Goal: Complete application form

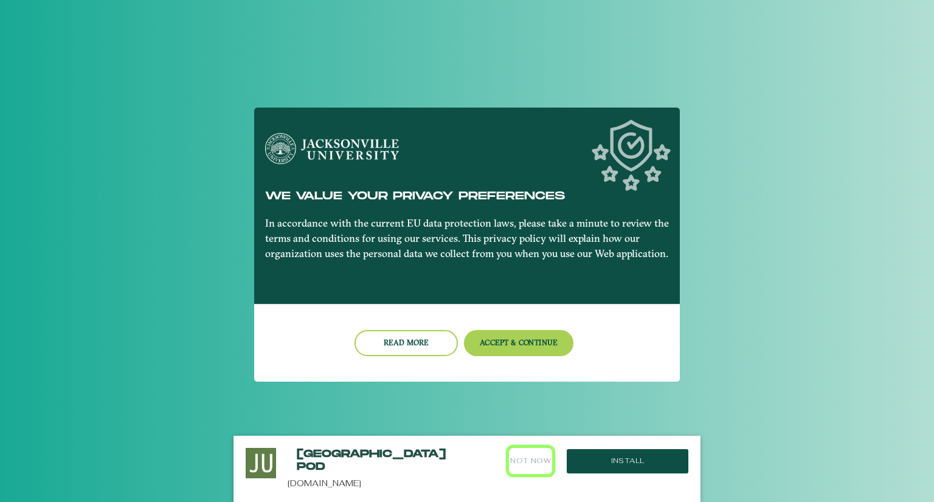
click at [538, 460] on button "Not Now" at bounding box center [530, 461] width 43 height 26
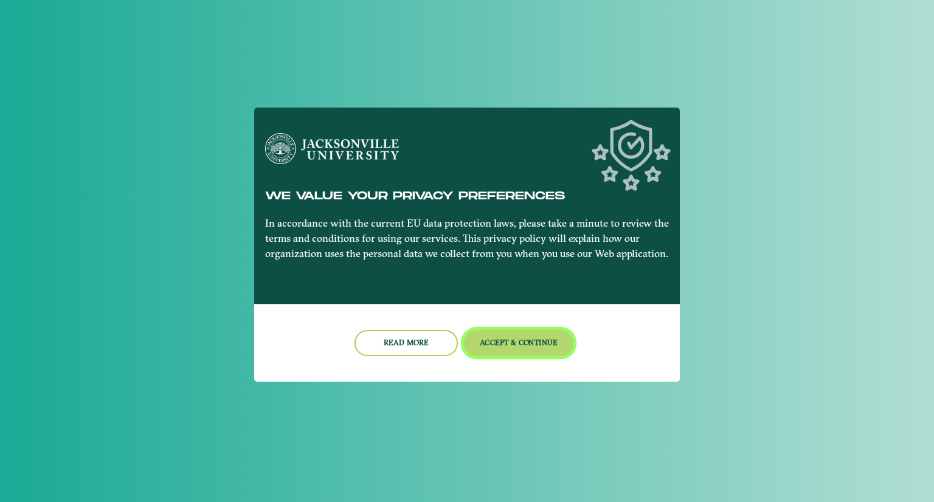
click at [520, 339] on button "Accept & Continue" at bounding box center [519, 343] width 110 height 26
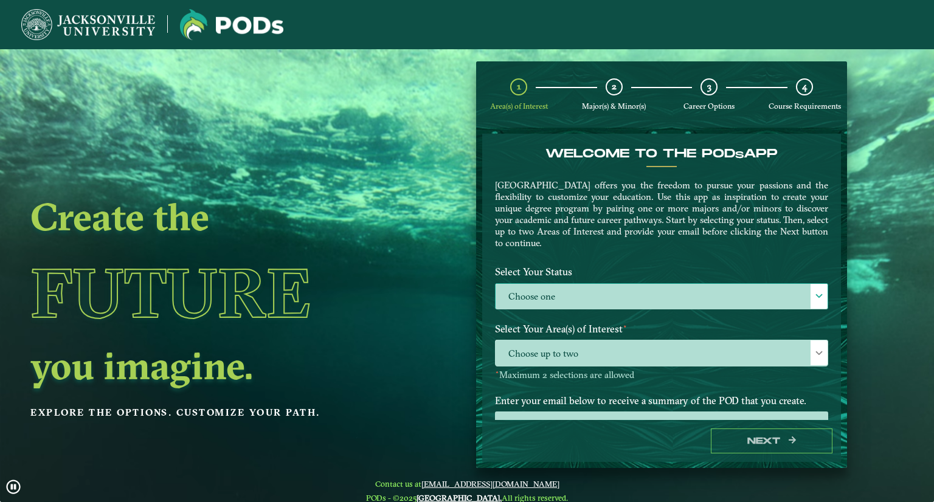
click at [553, 294] on label "Choose one" at bounding box center [662, 297] width 332 height 26
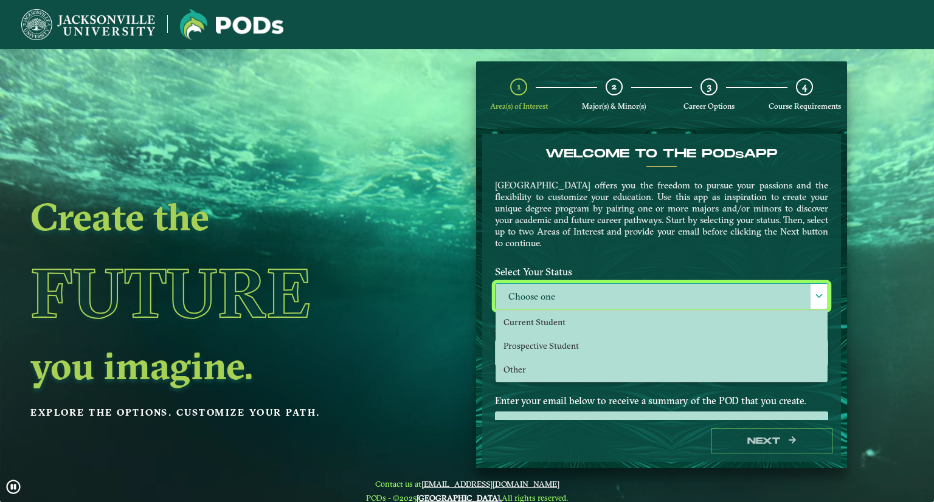
scroll to position [6, 53]
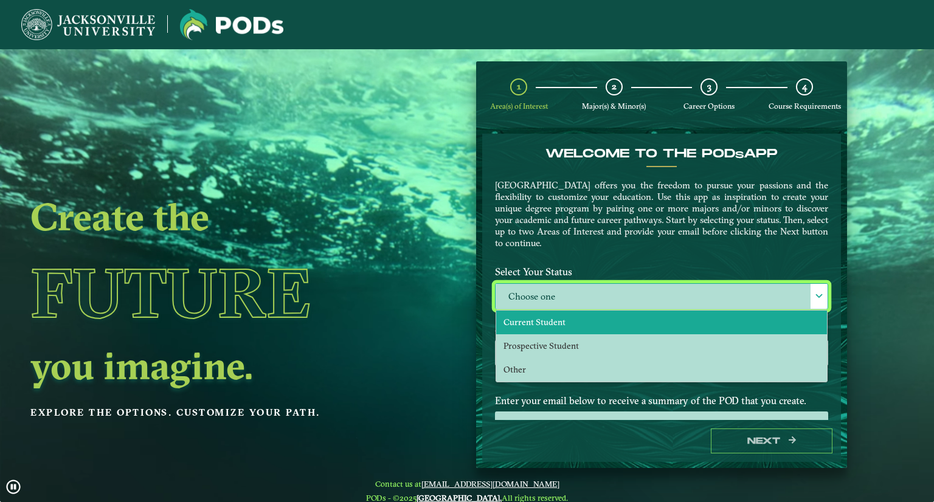
click at [553, 317] on span "Current Student" at bounding box center [535, 322] width 62 height 11
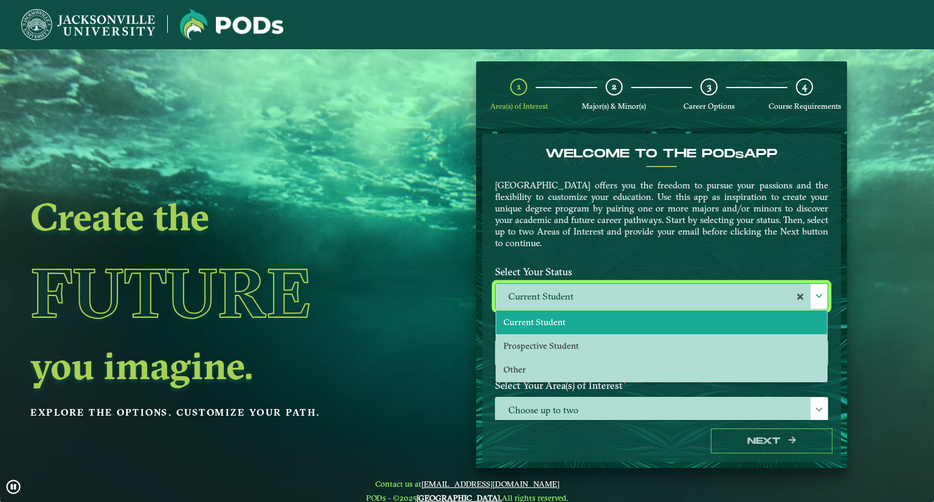
select select "[object Object]"
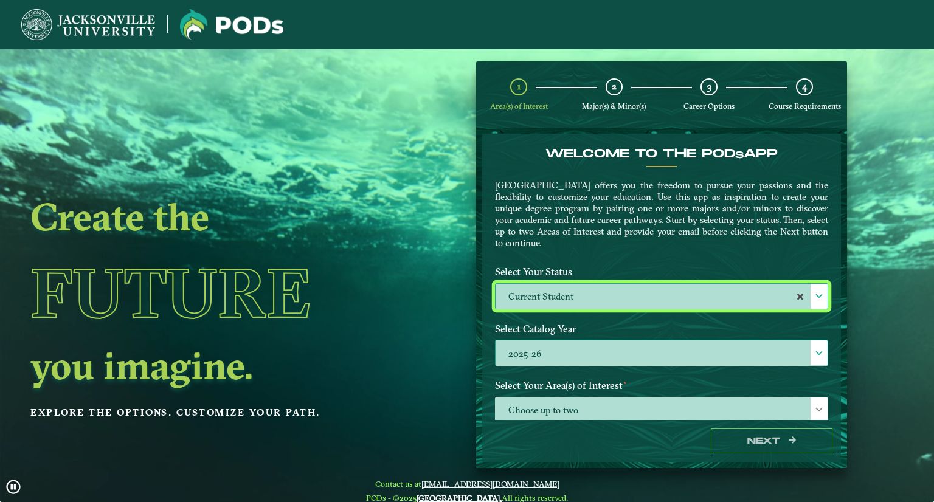
click at [564, 344] on label "2025-26" at bounding box center [662, 354] width 332 height 26
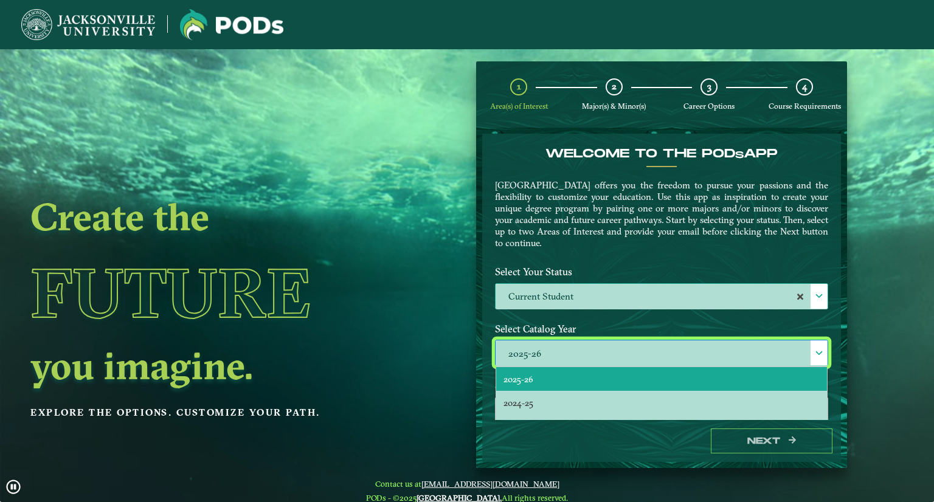
click at [436, 336] on ngx-dashboard "Create the Future you imagine. Explore the options. Customize your path. 1 Area…" at bounding box center [467, 264] width 934 height 407
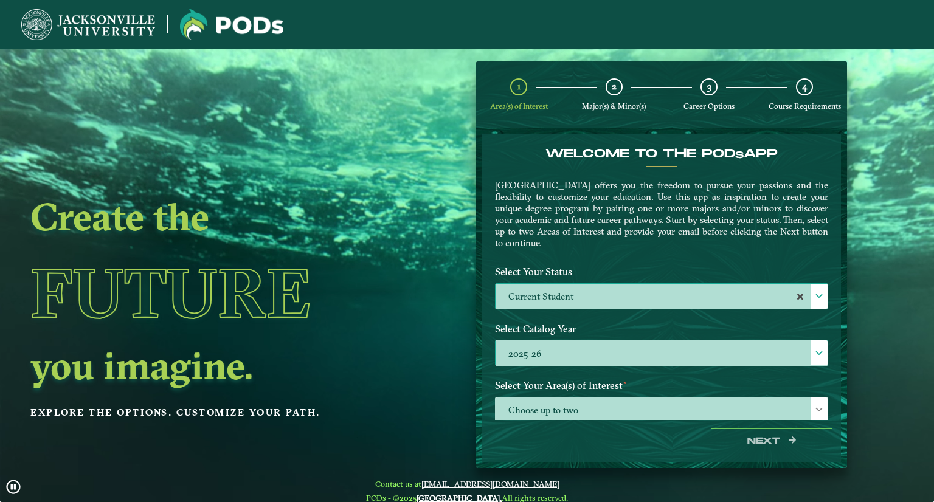
click at [598, 352] on label "2025-26" at bounding box center [662, 354] width 332 height 26
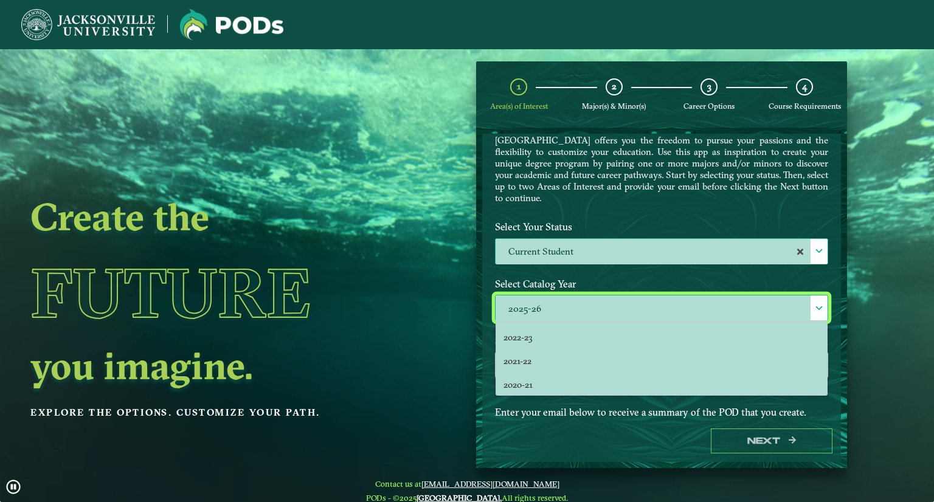
scroll to position [0, 0]
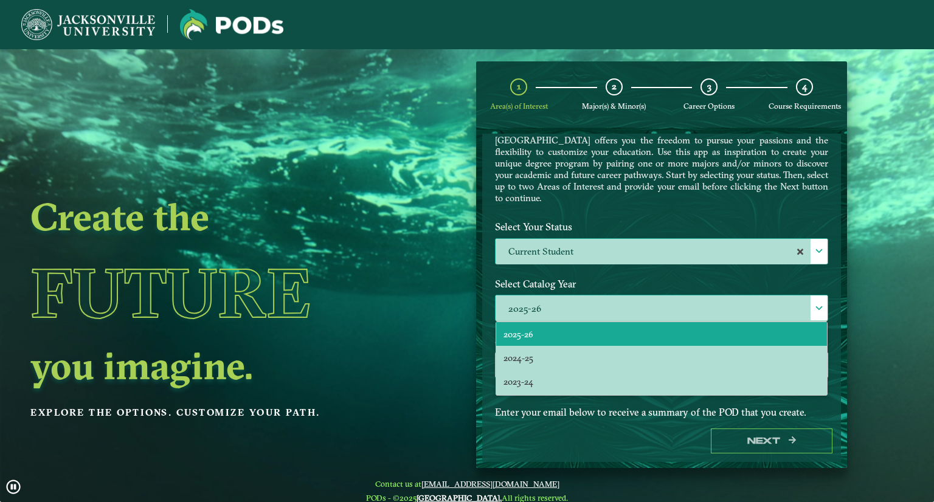
click at [514, 322] on li "2025-26" at bounding box center [661, 334] width 331 height 24
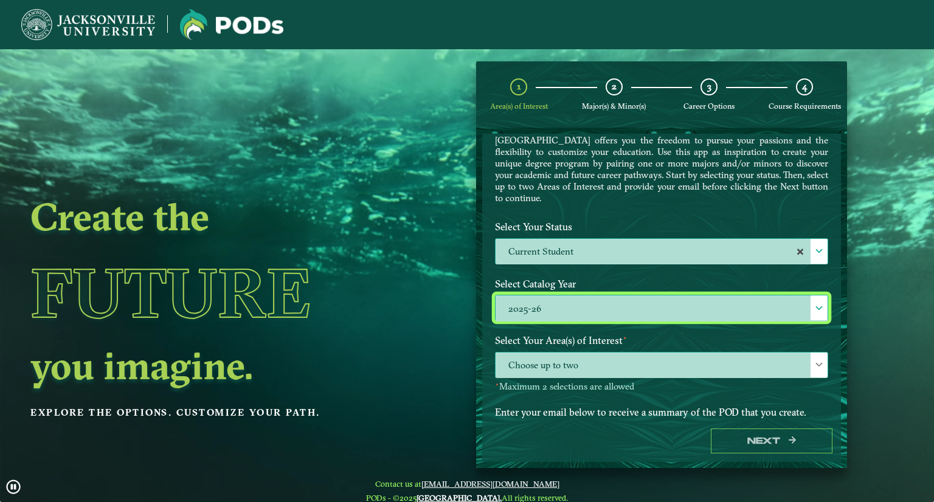
click at [589, 360] on span "Choose up to two" at bounding box center [662, 366] width 332 height 26
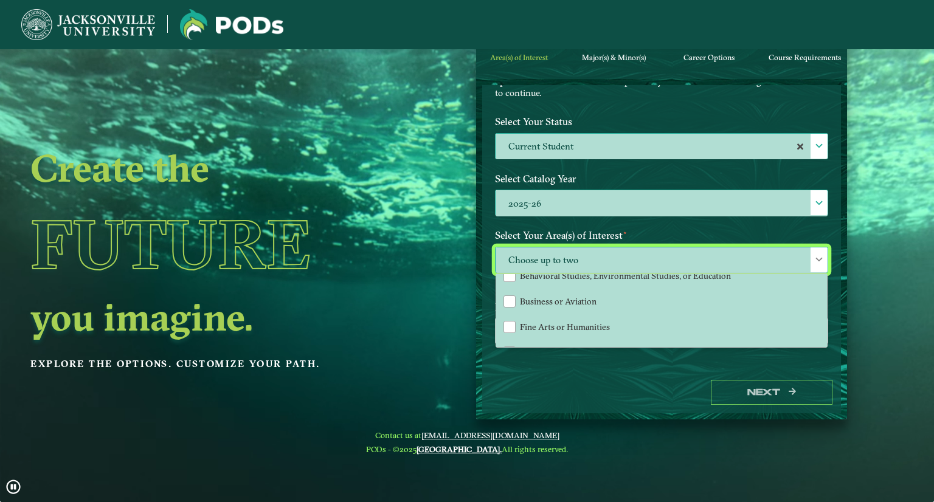
scroll to position [37, 0]
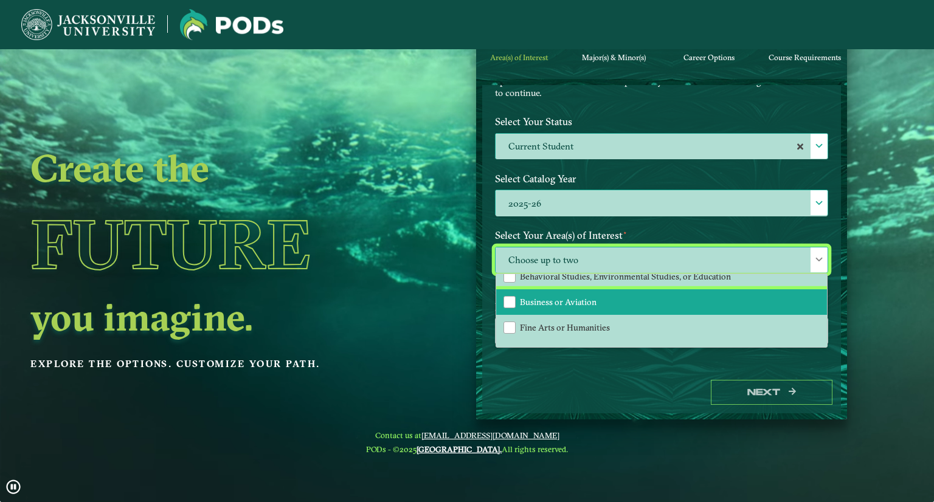
click at [580, 297] on span "Business or Aviation" at bounding box center [558, 302] width 77 height 11
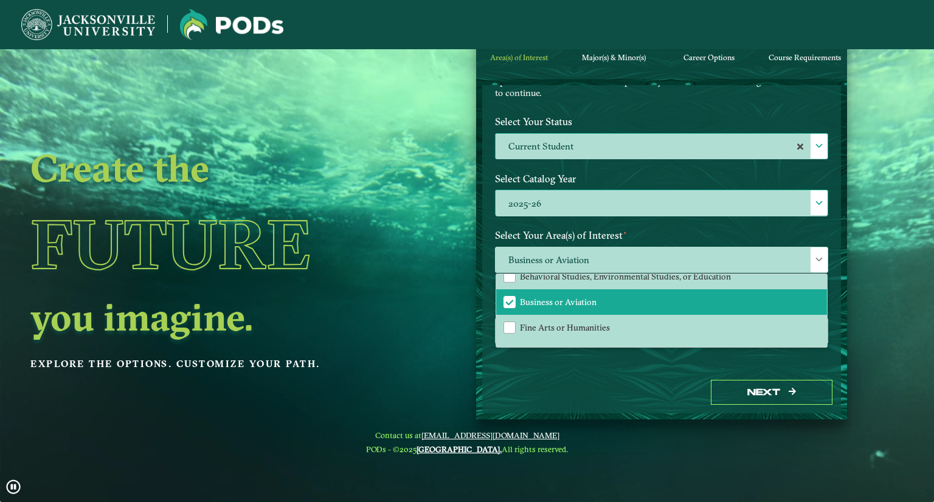
click at [571, 366] on div "Welcome to the POD s app [GEOGRAPHIC_DATA] offers you the freedom to pursue you…" at bounding box center [661, 228] width 359 height 286
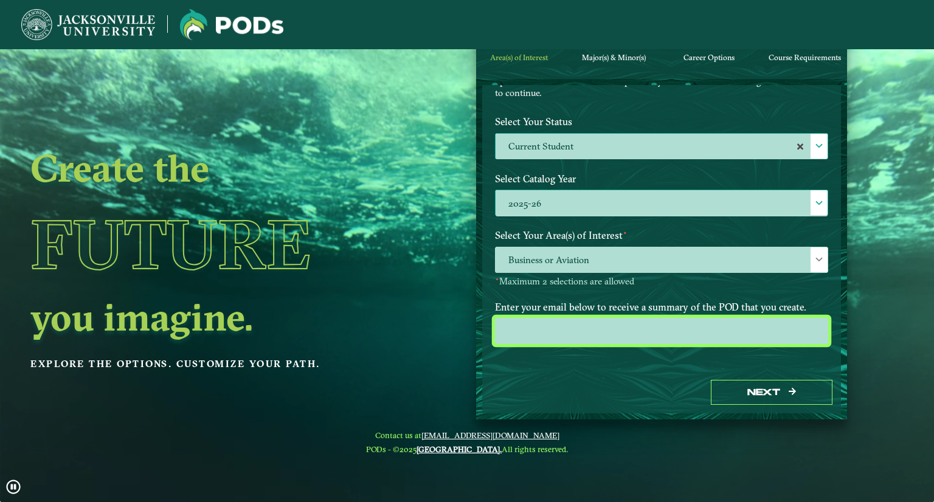
click at [589, 324] on input "email" at bounding box center [661, 331] width 333 height 26
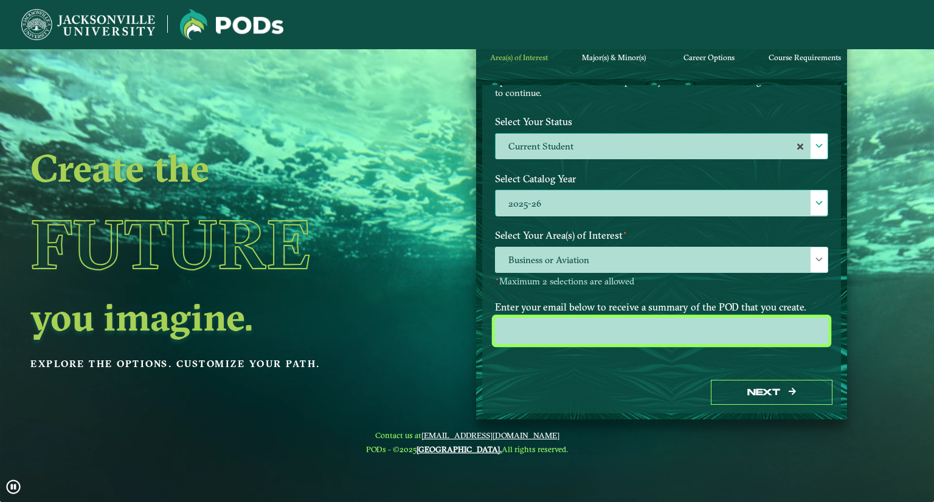
type input "[EMAIL_ADDRESS][DOMAIN_NAME]"
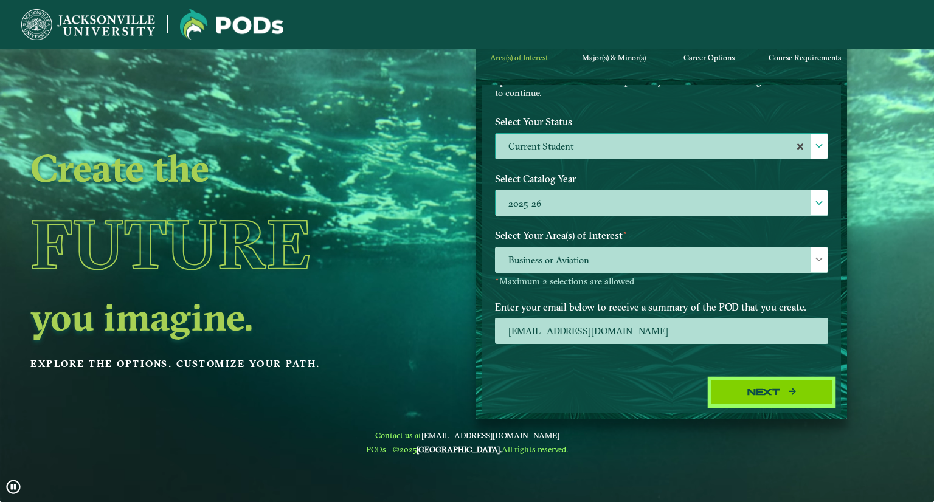
click at [769, 390] on button "Next" at bounding box center [772, 392] width 122 height 25
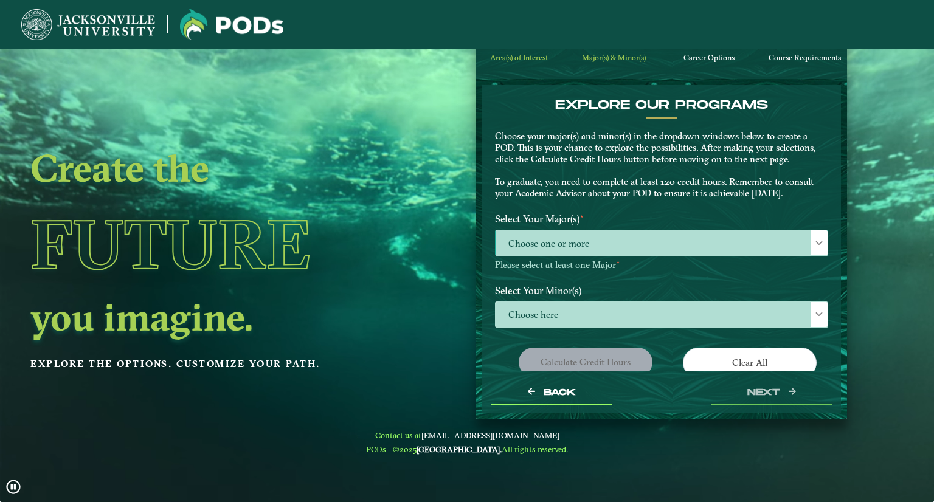
click at [606, 230] on span "Choose one or more" at bounding box center [662, 243] width 332 height 26
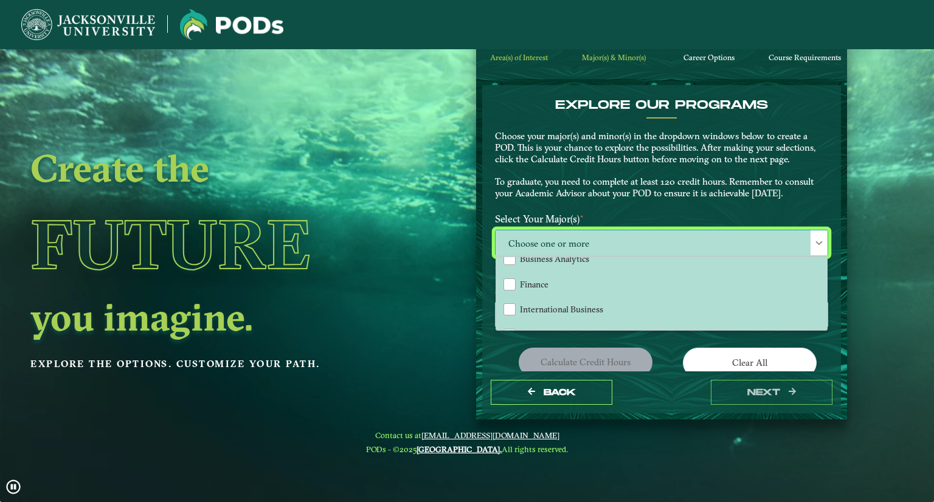
scroll to position [114, 0]
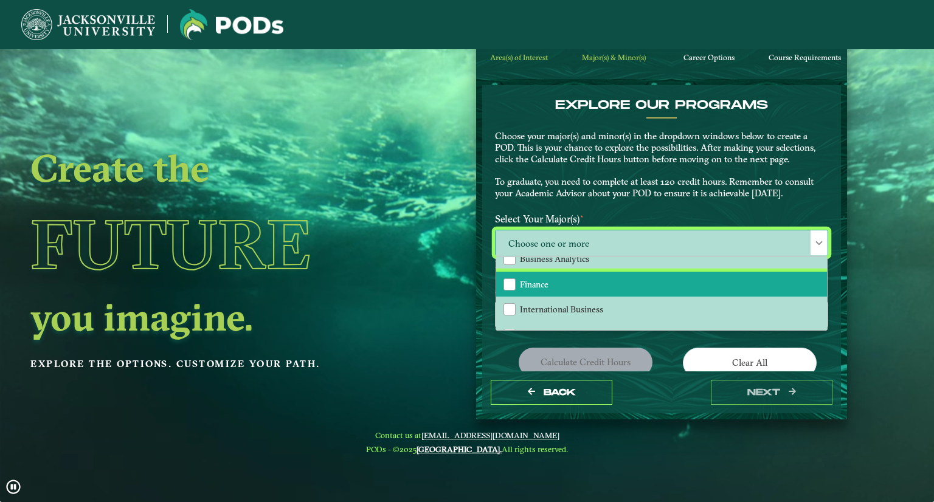
click at [608, 280] on li "Finance" at bounding box center [661, 285] width 331 height 26
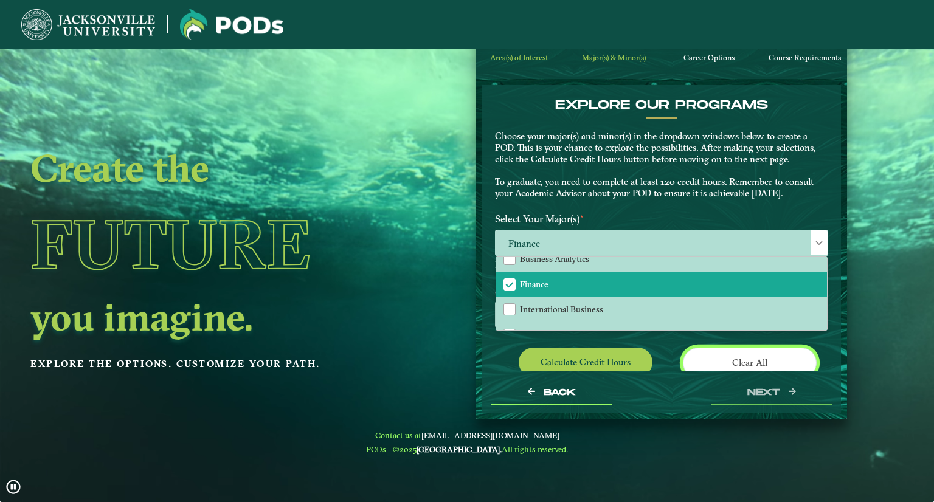
click at [688, 358] on button "Clear All" at bounding box center [750, 363] width 134 height 30
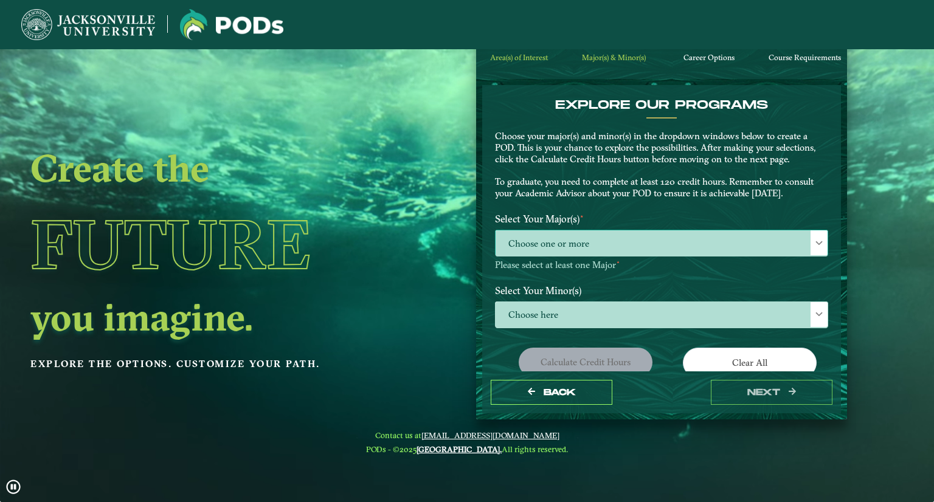
click at [642, 239] on span "Choose one or more" at bounding box center [662, 243] width 332 height 26
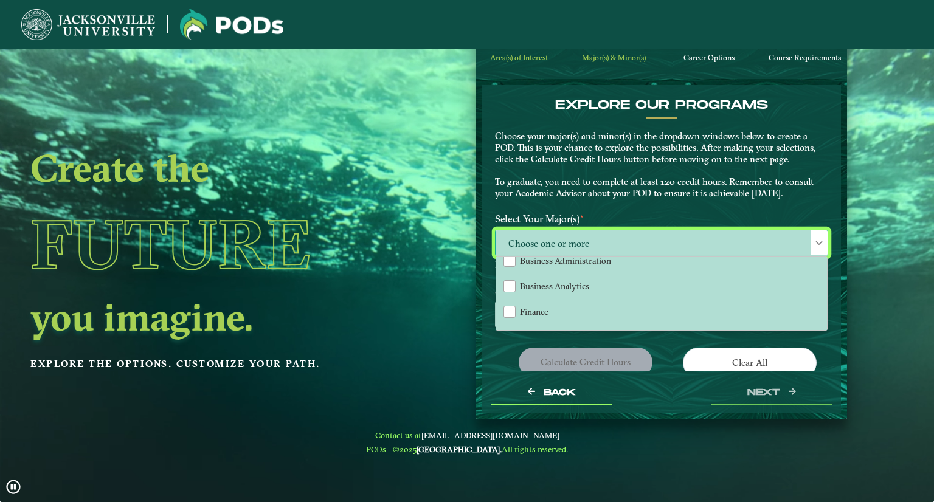
scroll to position [87, 0]
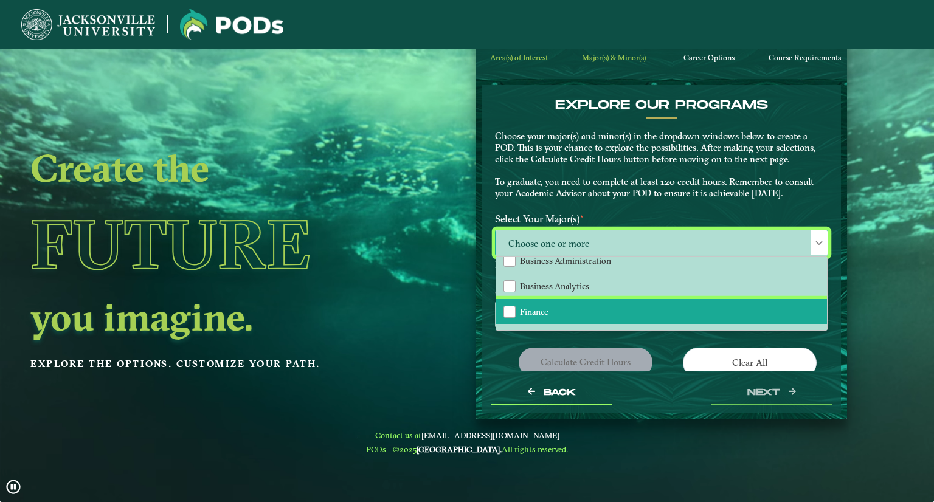
click at [567, 302] on li "Finance" at bounding box center [661, 312] width 331 height 26
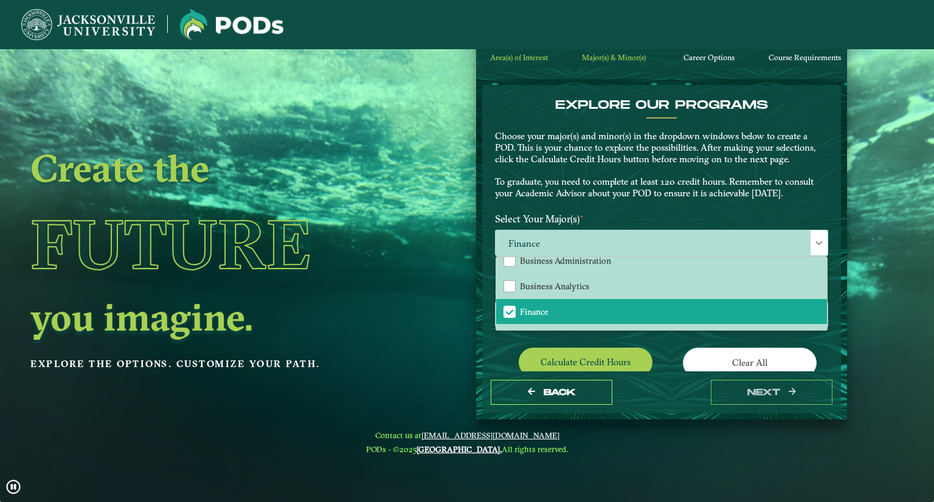
click at [660, 340] on div "EXPLORE OUR PROGRAMS Choose your major(s) and minor(s) in the dropdown windows …" at bounding box center [661, 296] width 333 height 396
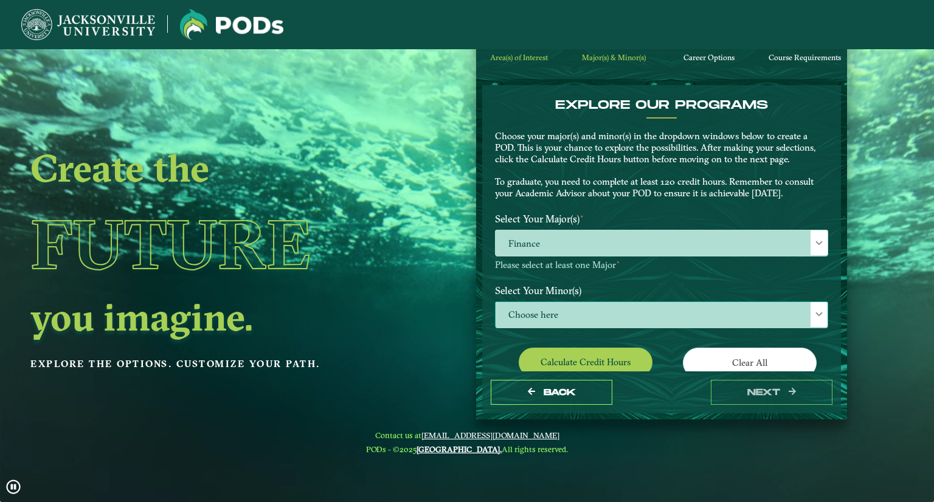
click at [635, 312] on span "Choose here" at bounding box center [662, 315] width 332 height 26
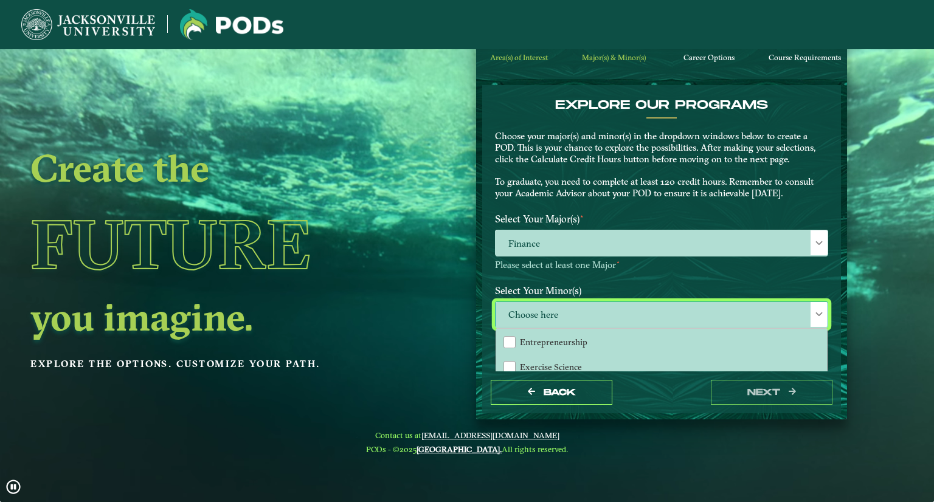
scroll to position [533, 0]
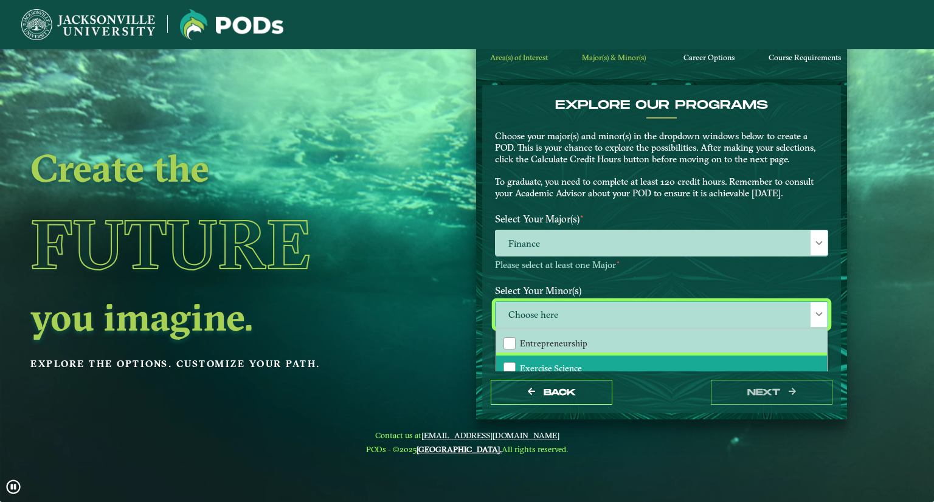
click at [601, 356] on li "Exercise Science" at bounding box center [661, 369] width 331 height 26
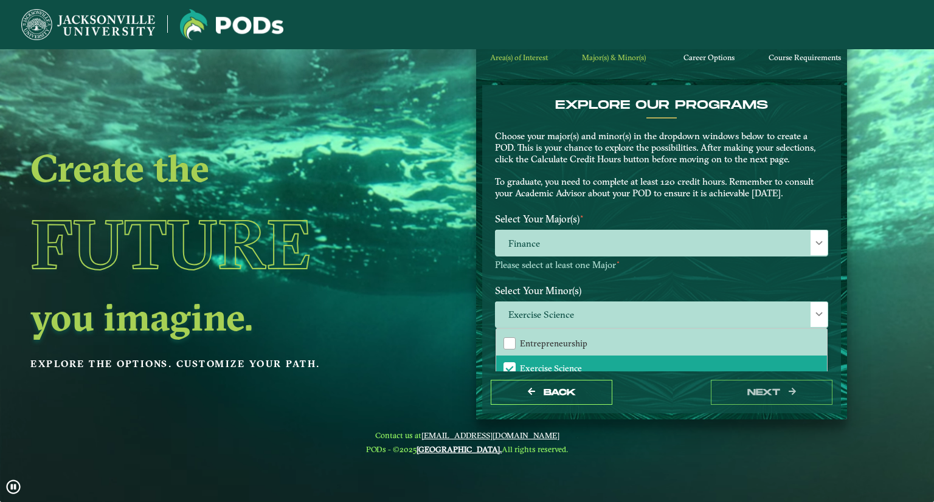
click at [646, 392] on div "Back next" at bounding box center [661, 393] width 359 height 42
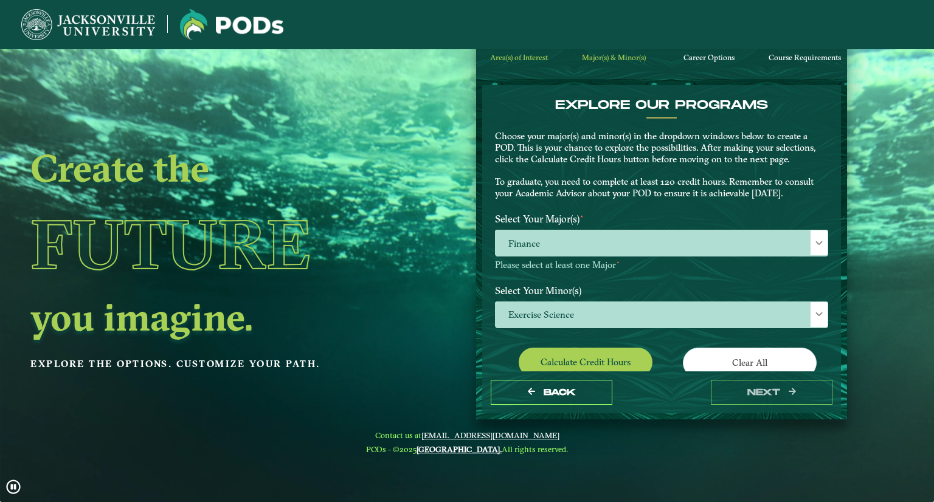
scroll to position [97, 0]
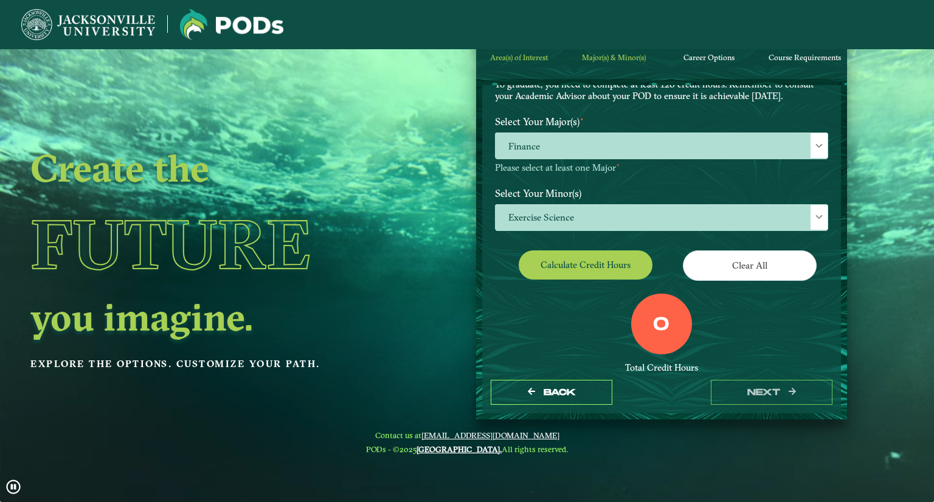
click at [611, 285] on div "EXPLORE OUR PROGRAMS Choose your major(s) and minor(s) in the dropdown windows …" at bounding box center [661, 199] width 333 height 396
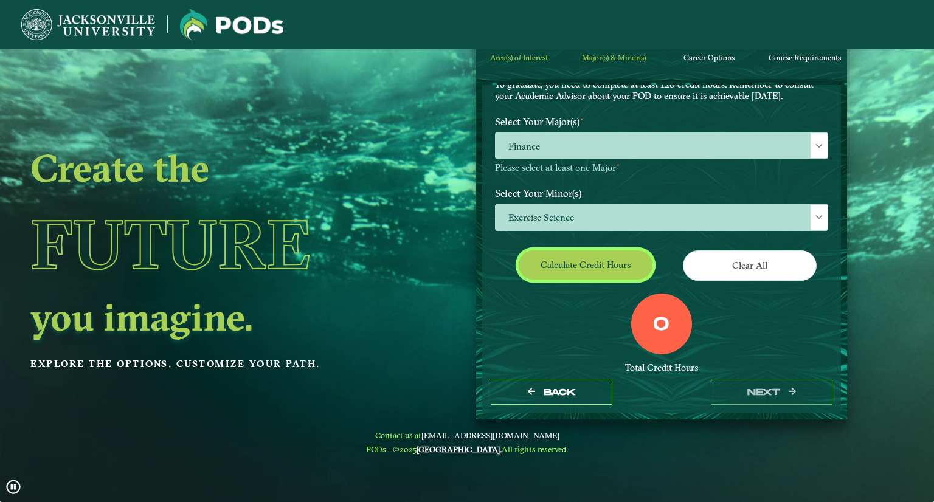
click at [600, 263] on button "Calculate credit hours" at bounding box center [586, 265] width 134 height 29
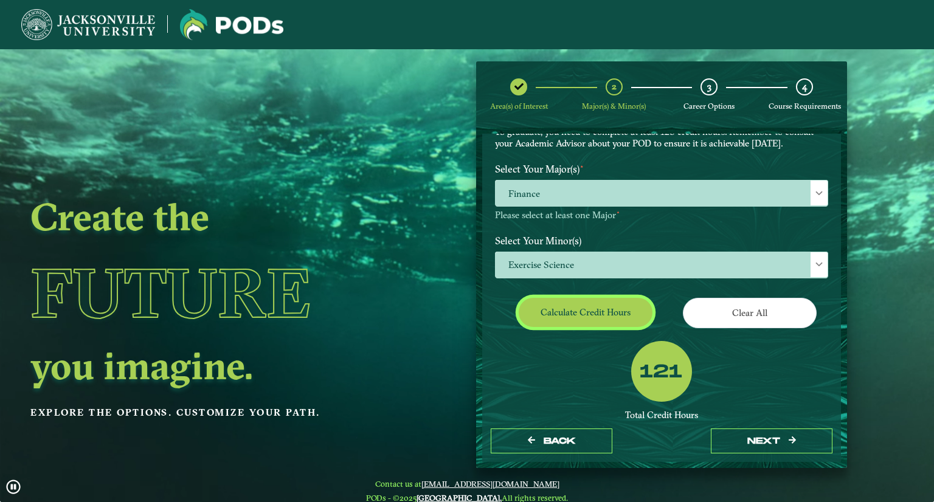
scroll to position [178, 0]
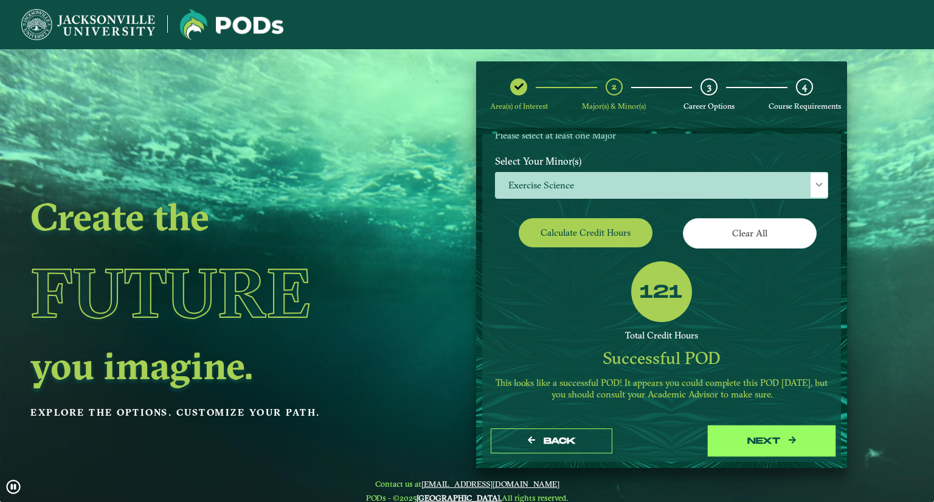
click at [762, 438] on button "next" at bounding box center [772, 441] width 122 height 25
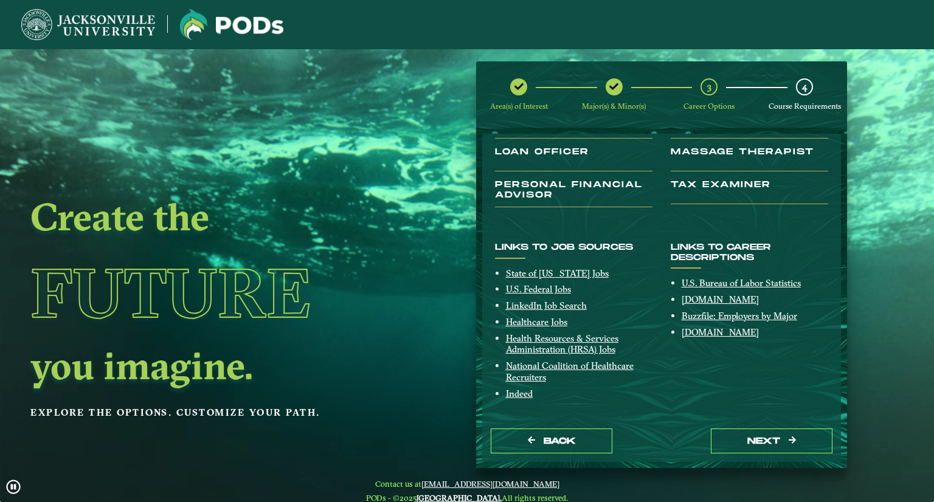
scroll to position [0, 0]
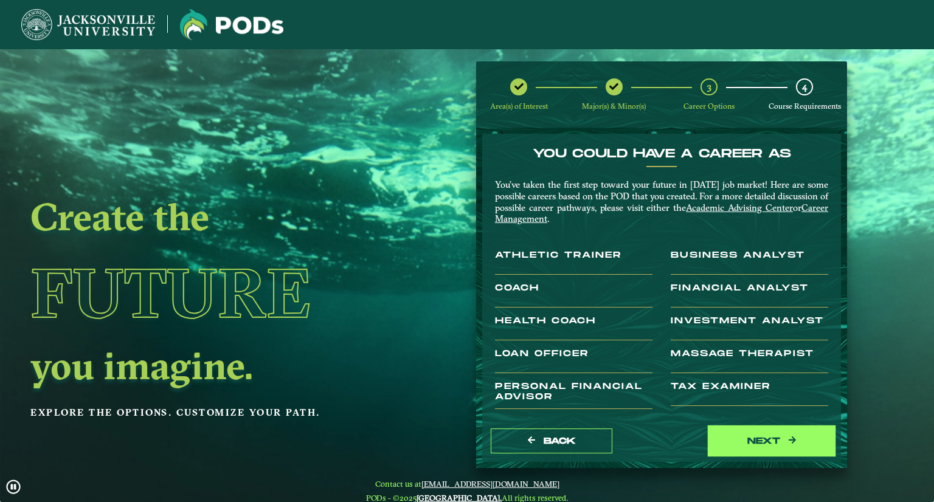
click at [772, 437] on button "next" at bounding box center [772, 441] width 122 height 25
